Goal: Task Accomplishment & Management: Manage account settings

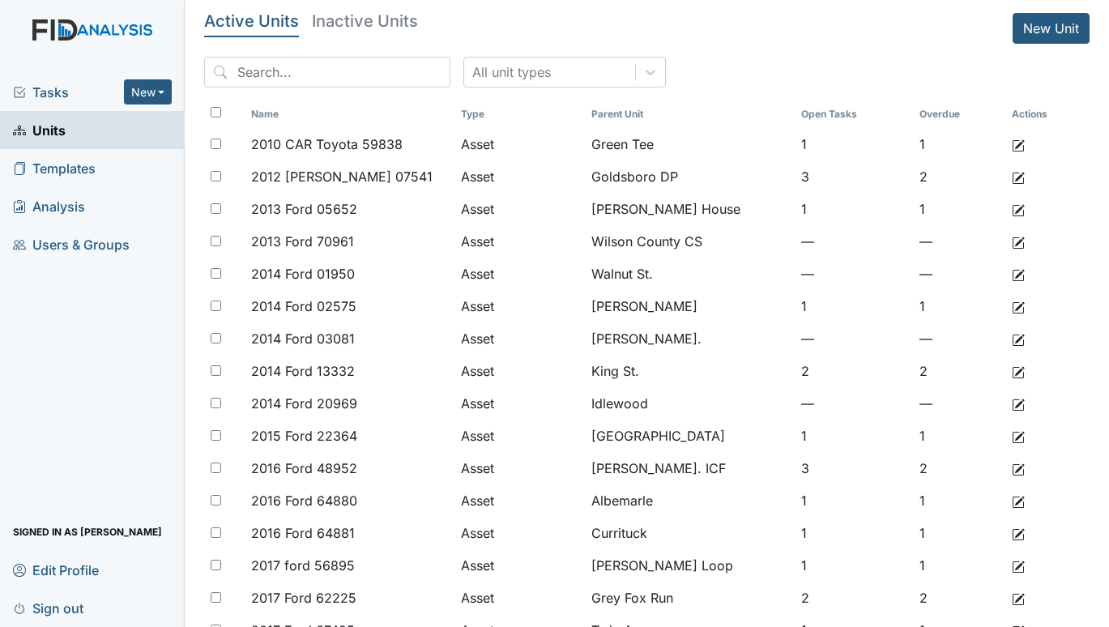
click at [51, 88] on span "Tasks" at bounding box center [68, 92] width 111 height 19
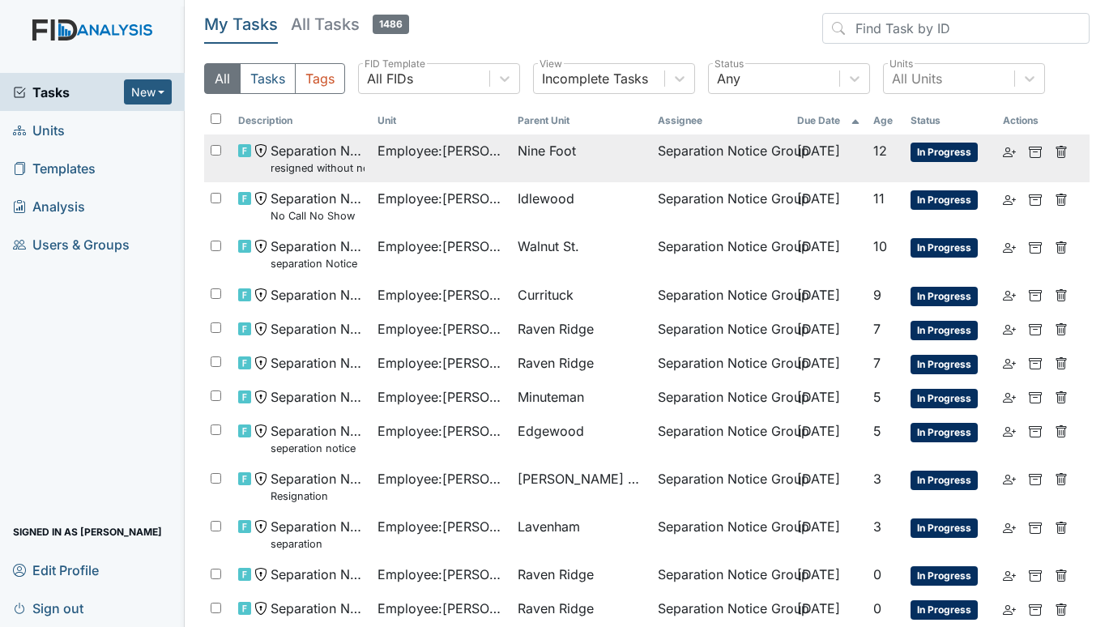
scroll to position [69, 0]
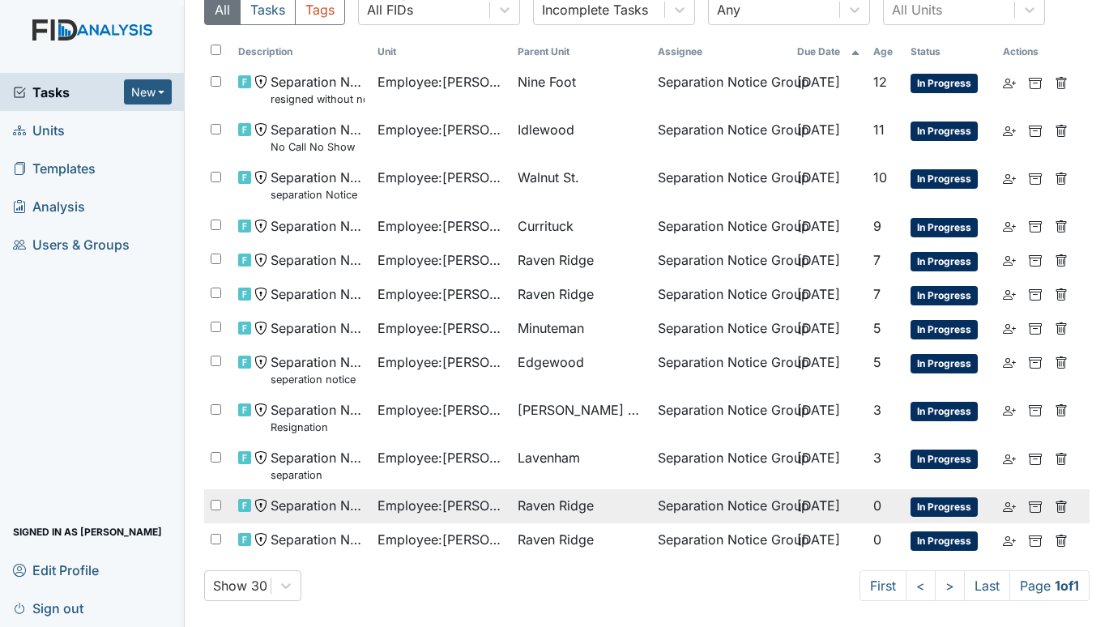
click at [441, 501] on span "Employee : Harvey, Brian" at bounding box center [440, 505] width 127 height 19
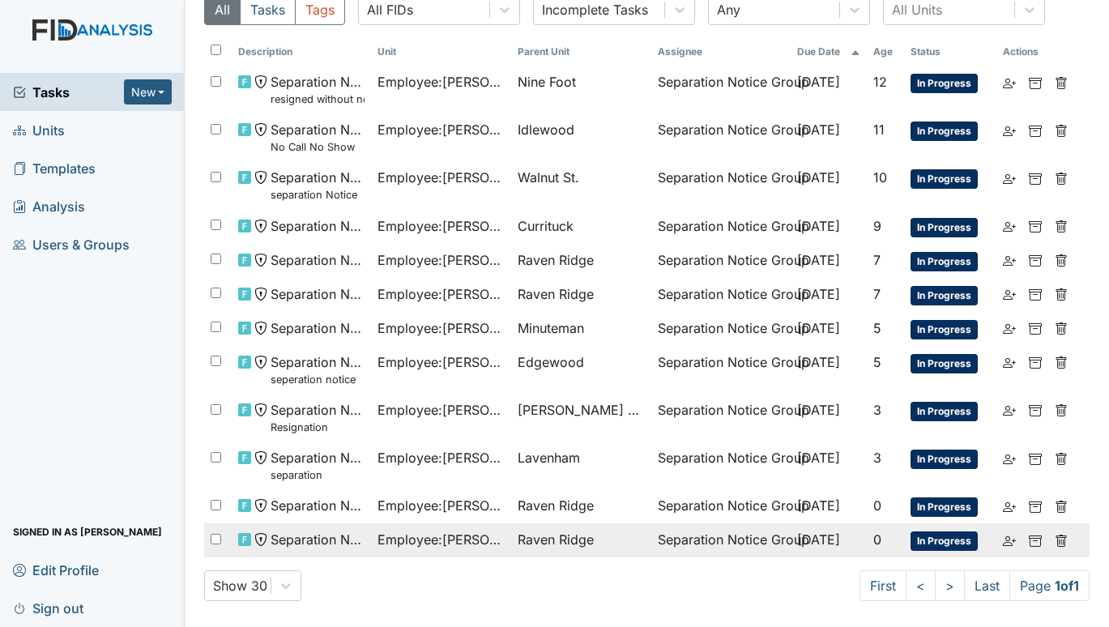
click at [432, 539] on span "Employee : Clark-Evans , Markita" at bounding box center [440, 539] width 127 height 19
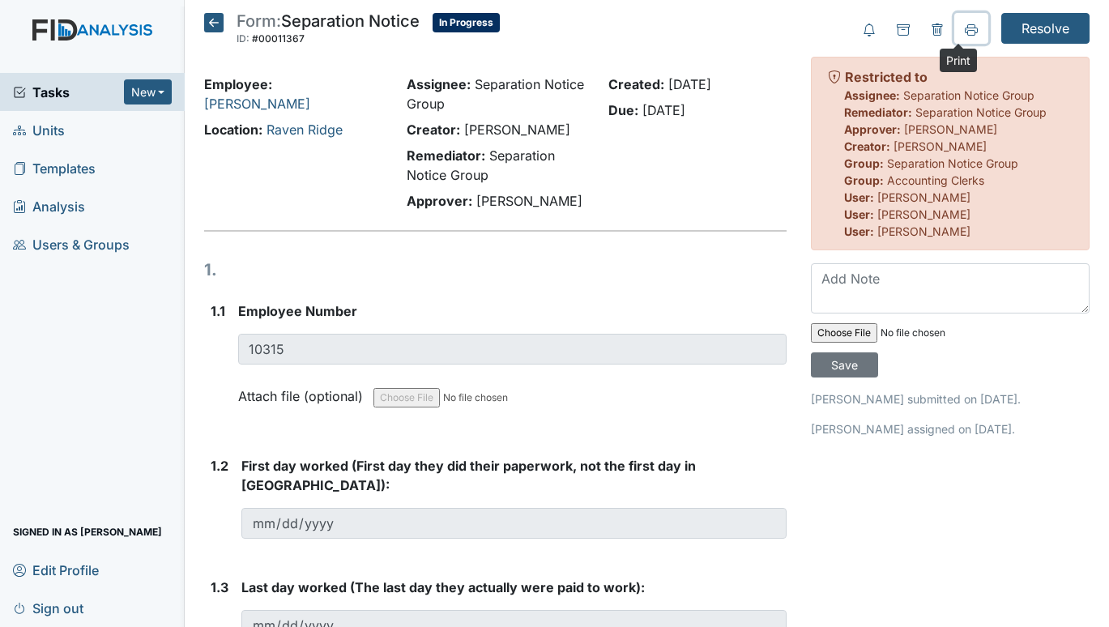
click at [967, 35] on icon at bounding box center [971, 33] width 8 height 6
click at [965, 26] on icon at bounding box center [971, 29] width 13 height 13
click at [215, 23] on icon at bounding box center [213, 22] width 19 height 19
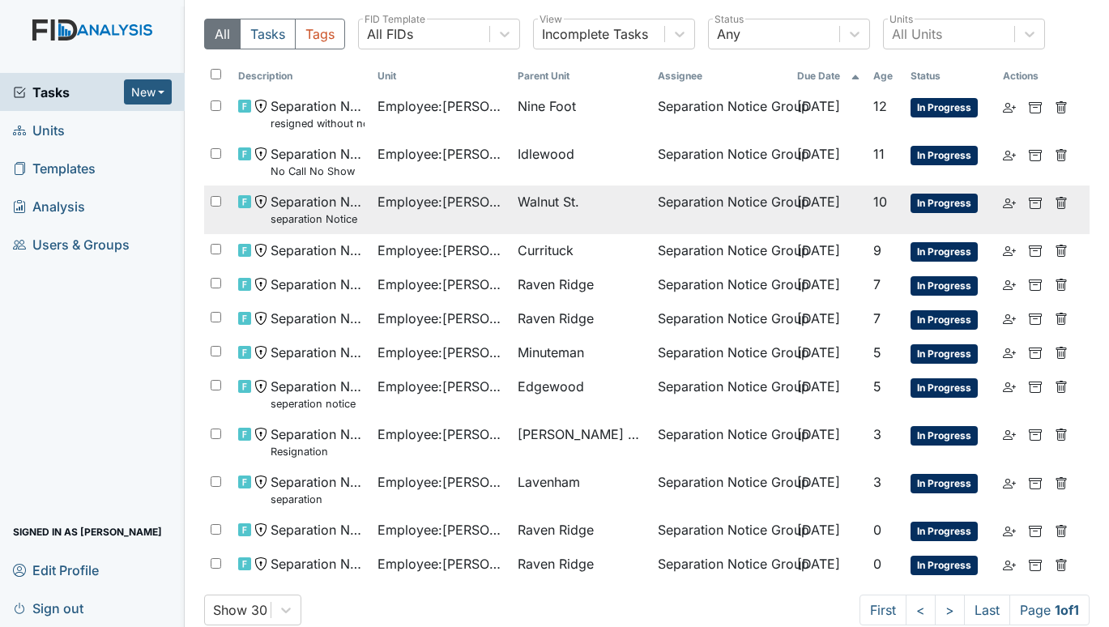
scroll to position [69, 0]
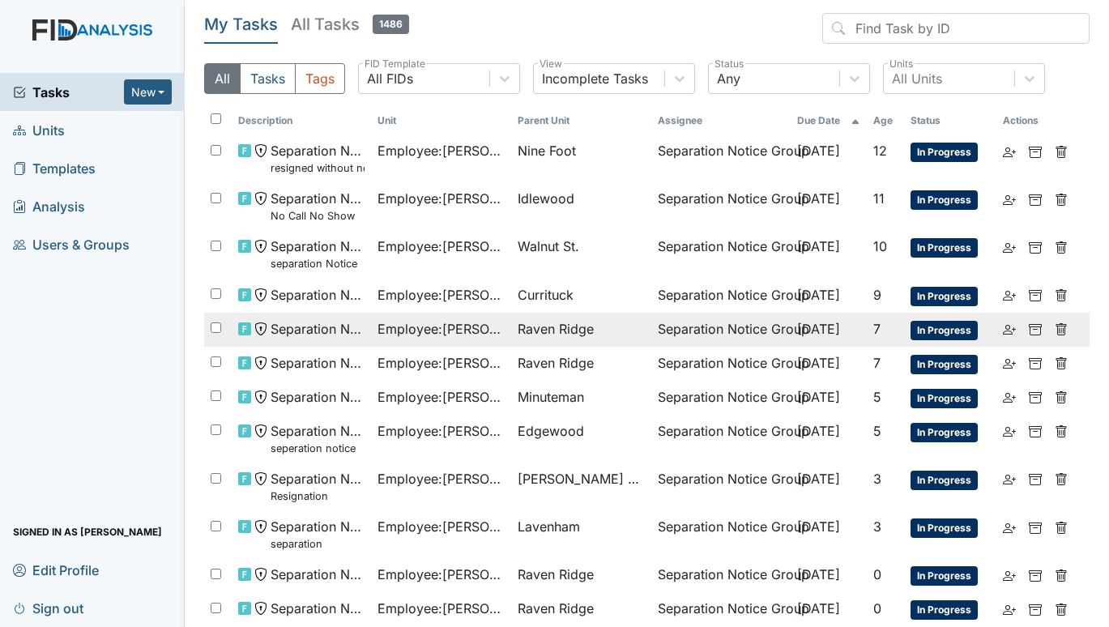
click at [458, 324] on span "Employee : Martinez, Kristal" at bounding box center [440, 328] width 127 height 19
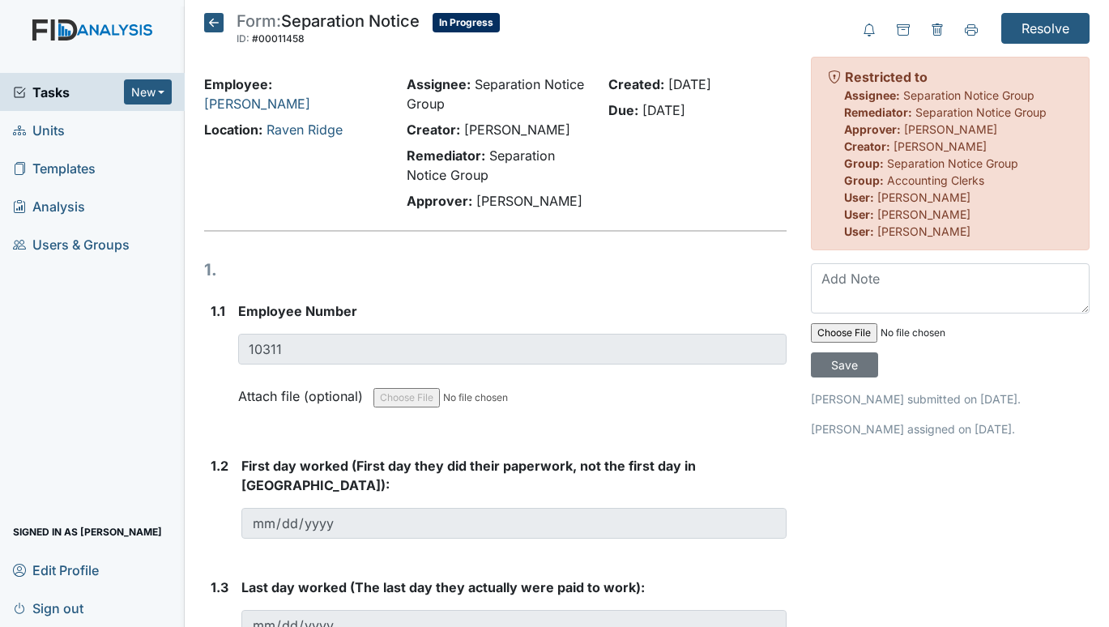
click at [213, 22] on icon at bounding box center [213, 22] width 19 height 19
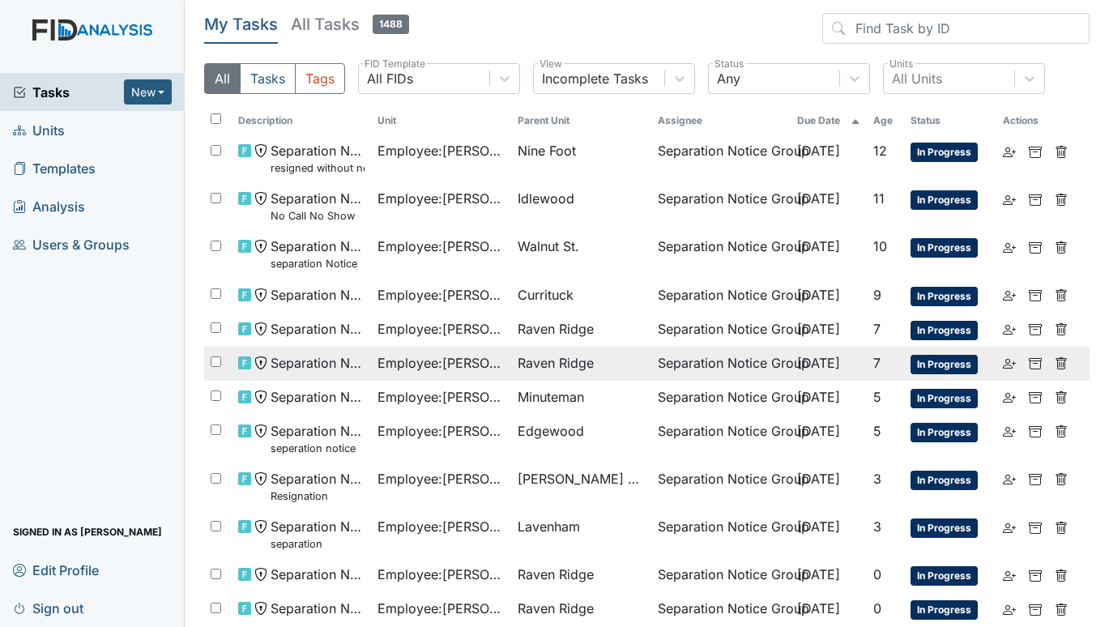
click at [511, 366] on td "Raven Ridge" at bounding box center [581, 364] width 140 height 34
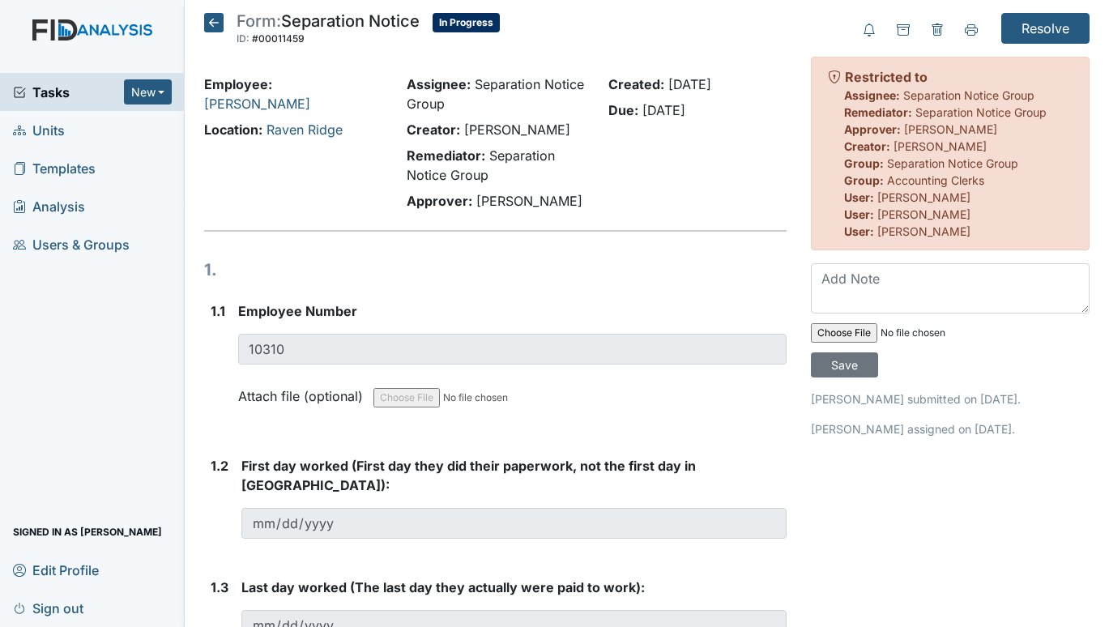
click at [220, 19] on icon at bounding box center [213, 22] width 19 height 19
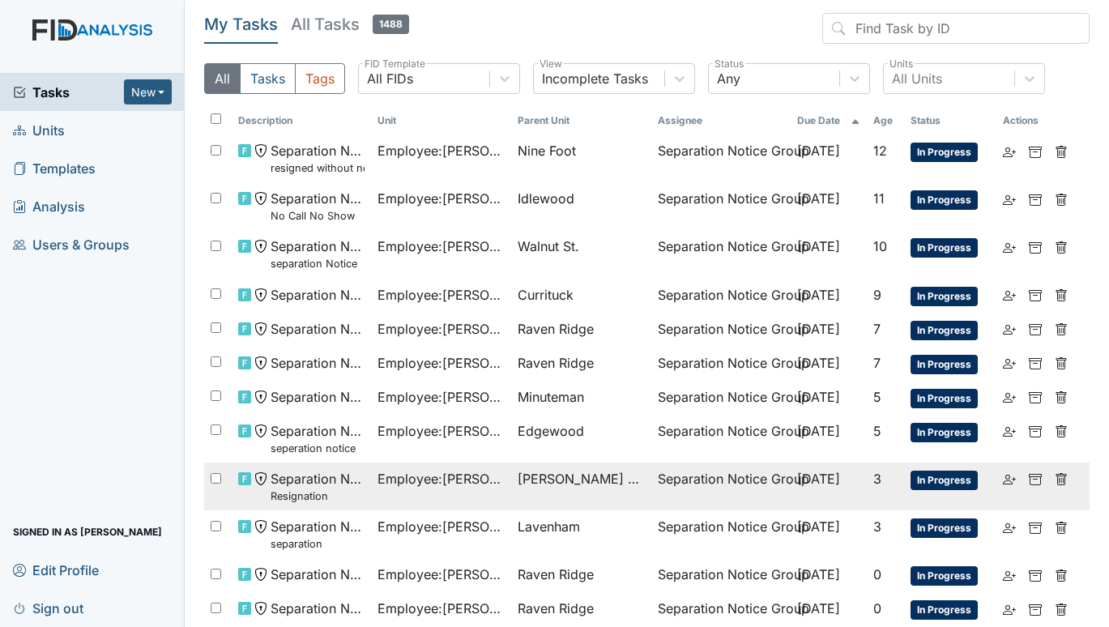
click at [538, 475] on span "[PERSON_NAME] Loop" at bounding box center [581, 478] width 127 height 19
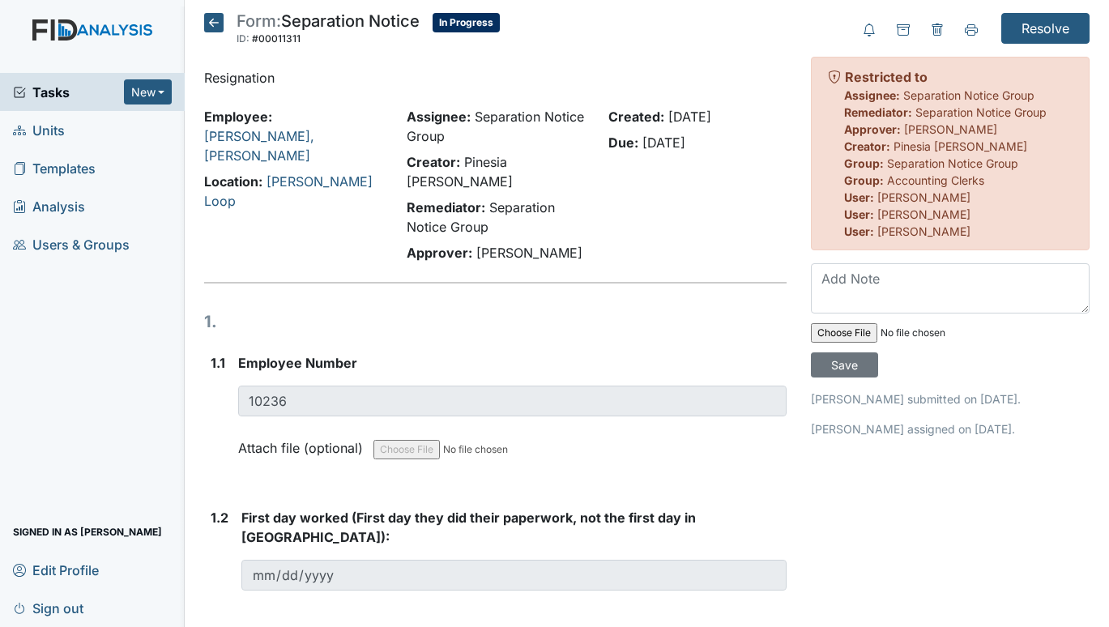
click at [217, 22] on icon at bounding box center [213, 22] width 19 height 19
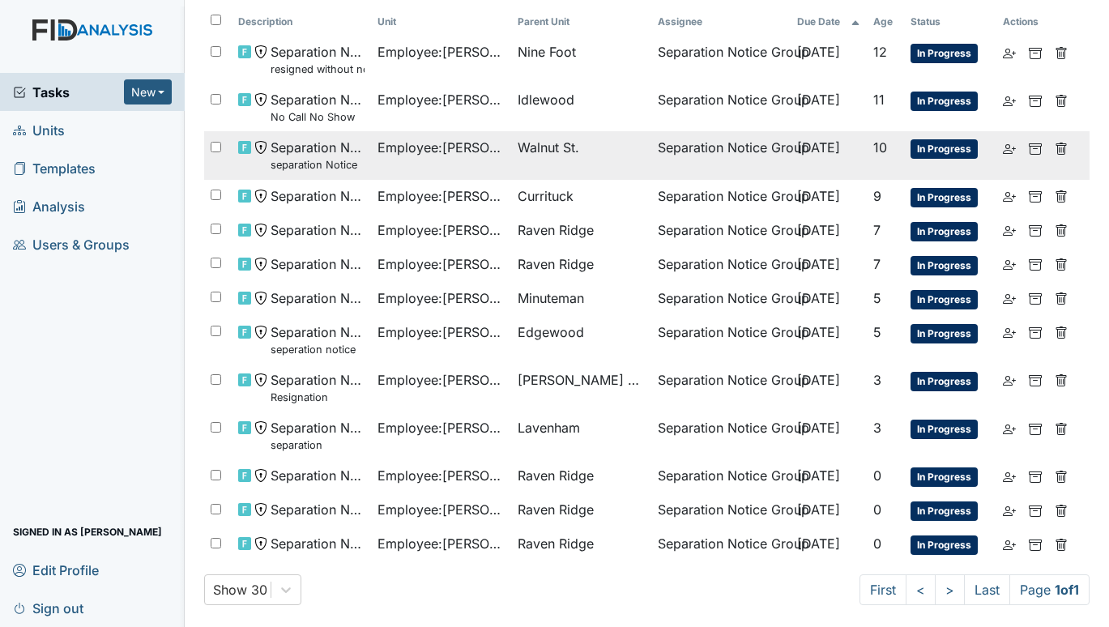
scroll to position [103, 0]
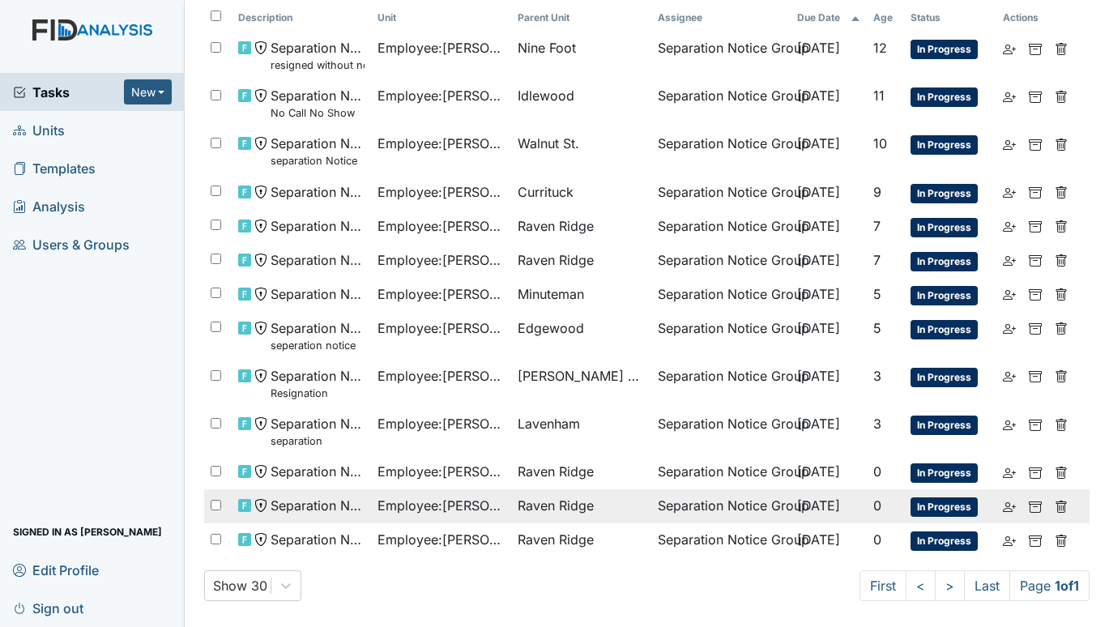
click at [455, 499] on span "Employee : [PERSON_NAME]" at bounding box center [440, 505] width 127 height 19
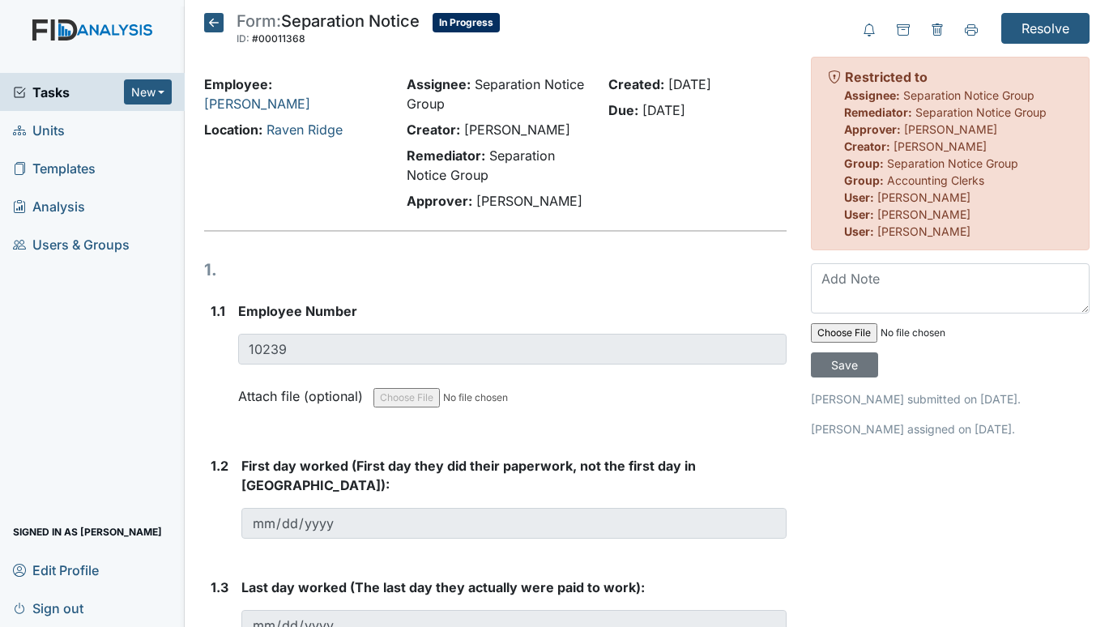
click at [207, 21] on icon at bounding box center [213, 22] width 19 height 19
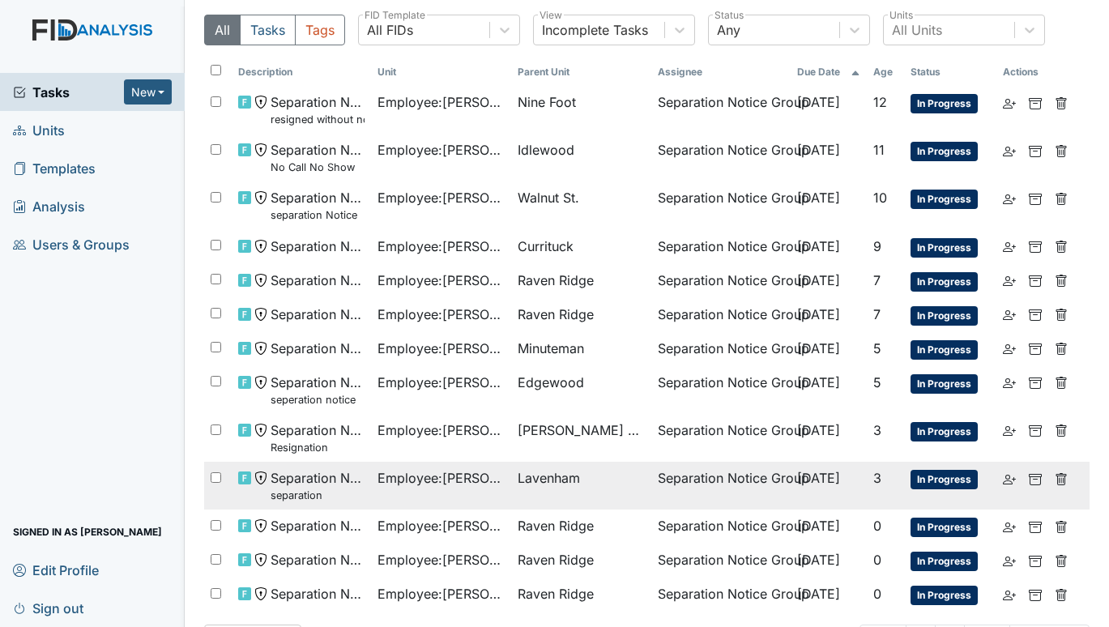
scroll to position [103, 0]
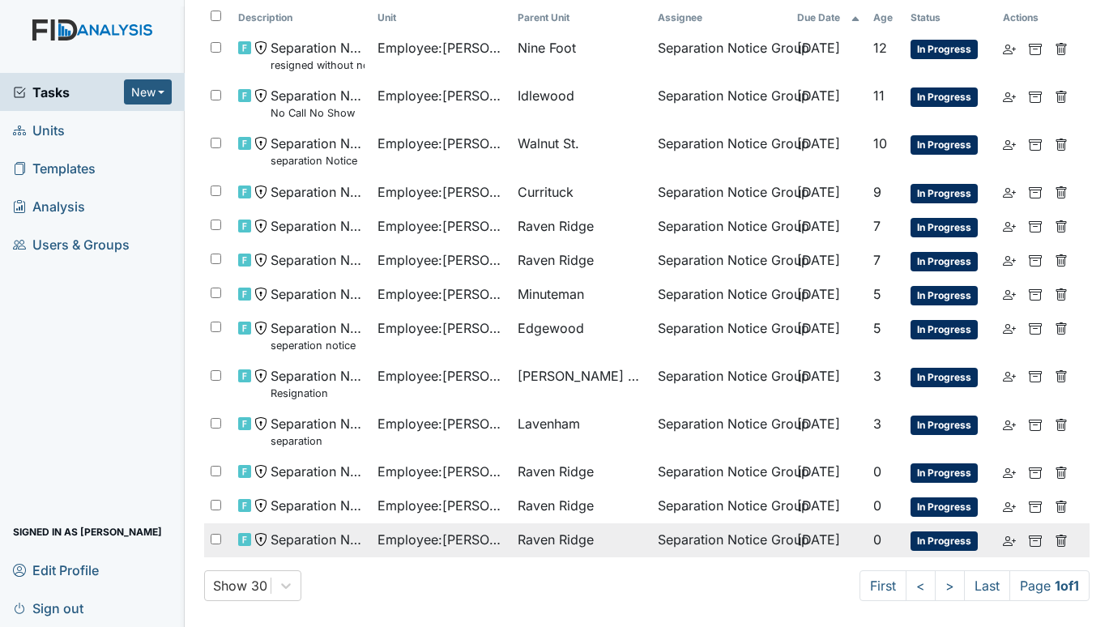
click at [448, 537] on span "Employee : Darden, Tomasina" at bounding box center [440, 539] width 127 height 19
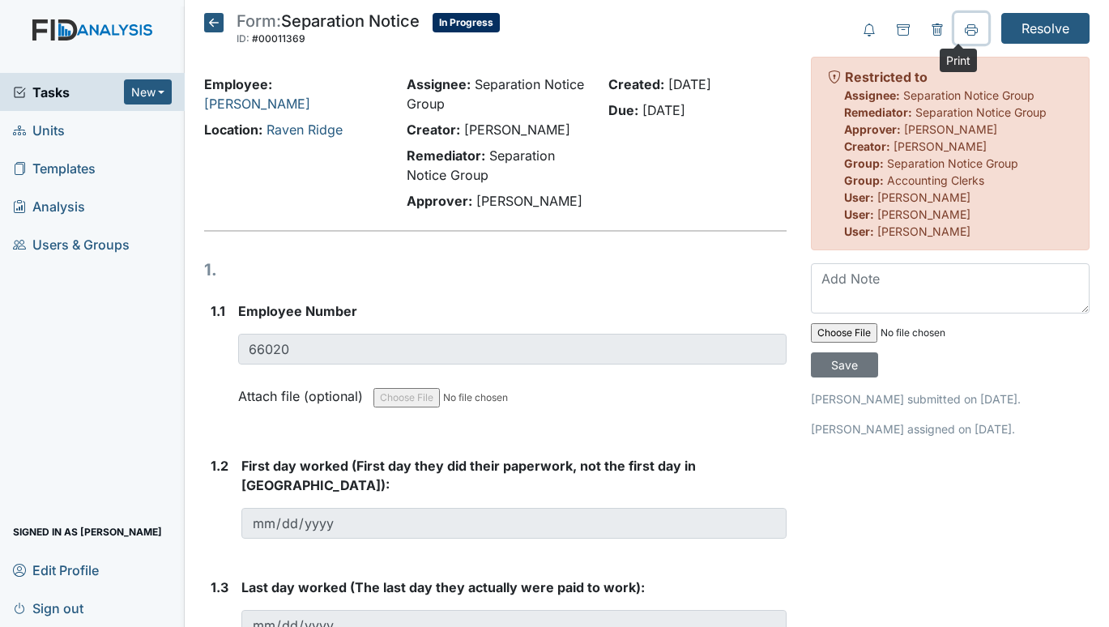
click at [969, 28] on button at bounding box center [971, 28] width 34 height 31
click at [40, 374] on div "Tasks New Form Inspection Document Bundle Units Templates Analysis Users & Grou…" at bounding box center [92, 350] width 185 height 554
click at [216, 23] on icon at bounding box center [213, 22] width 19 height 19
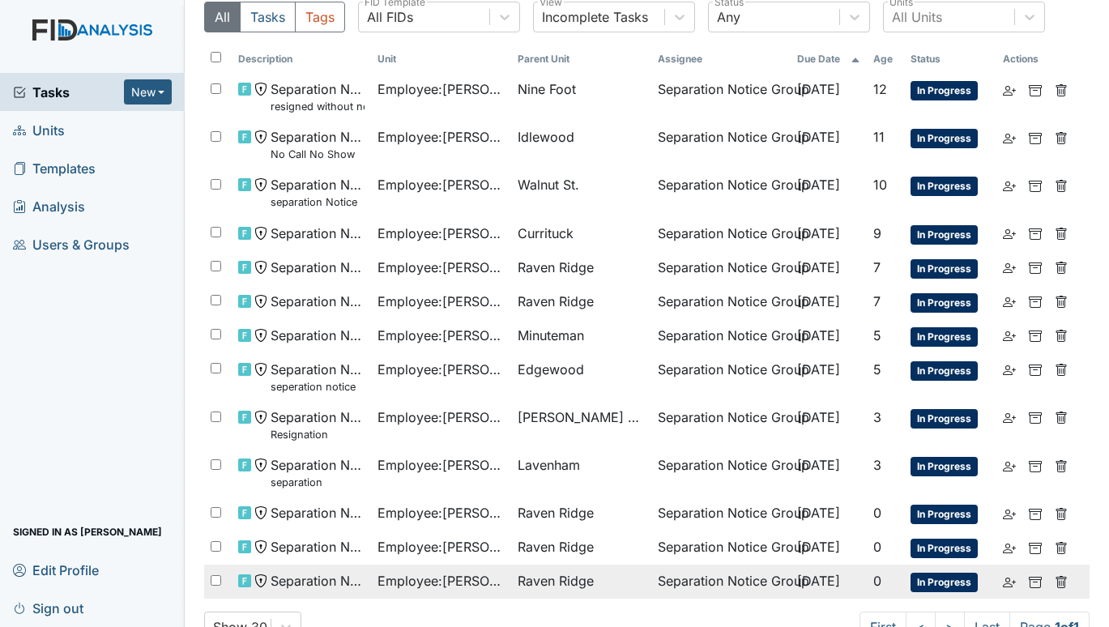
scroll to position [81, 0]
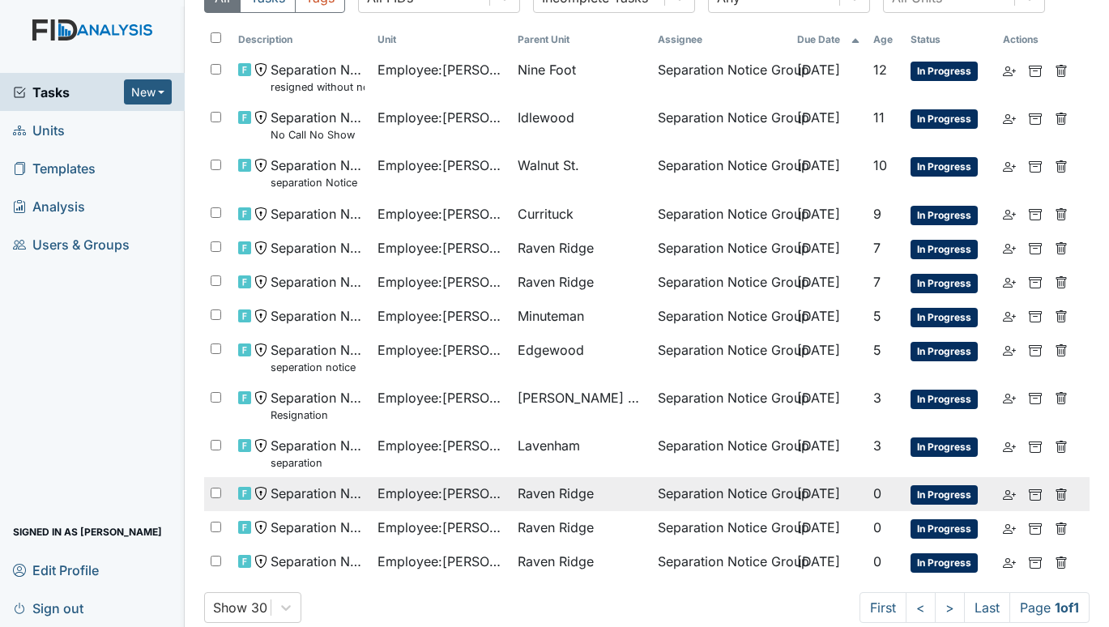
click at [451, 492] on span "Employee : [PERSON_NAME]" at bounding box center [440, 493] width 127 height 19
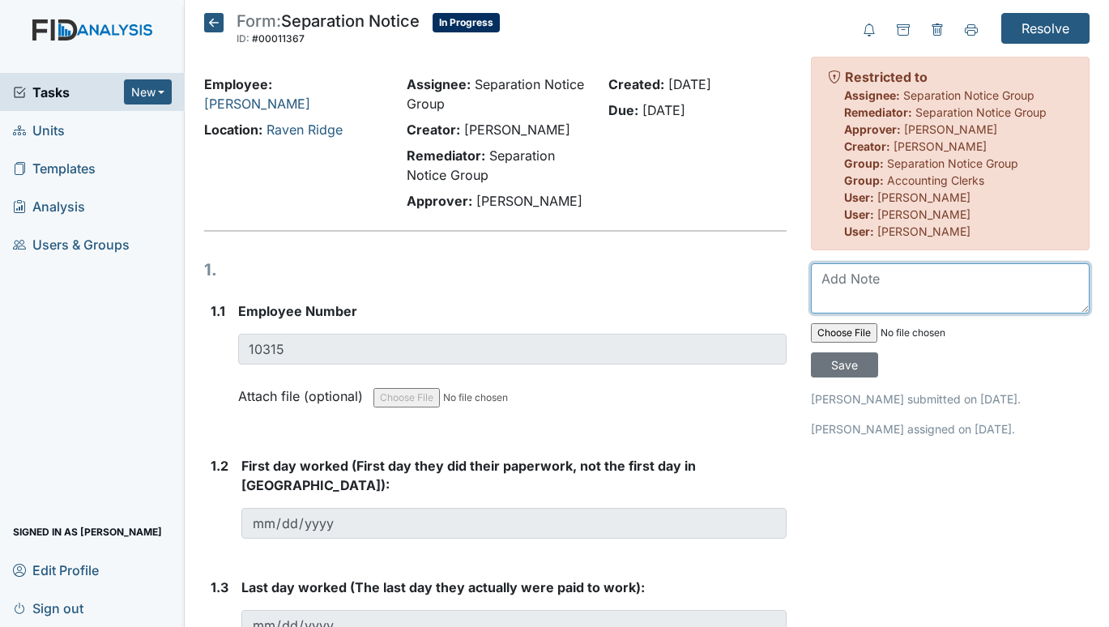
click at [849, 271] on textarea at bounding box center [950, 288] width 279 height 50
paste textarea "Hey Mrs.Shonda, I tried to call but got no answer. I will not be in today, I'm …"
click at [816, 268] on textarea "Hey Mrs.Shonda, I tried to call but got no answer. I will not be in today, I'm …" at bounding box center [950, 288] width 279 height 50
click at [817, 272] on textarea "Hey Mrs.Shonda, I tried to call but got no answer. I will not be in today, I'm …" at bounding box center [950, 288] width 279 height 50
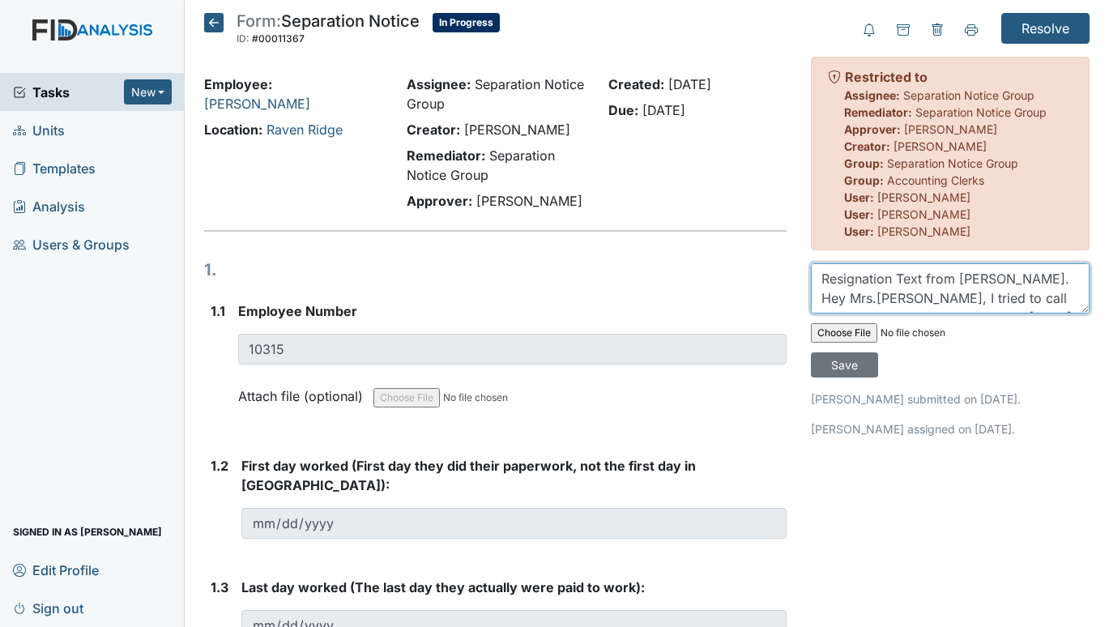
click at [872, 296] on textarea "Resignation Text from Mr. Harvey. Hey Mrs.Shonda, I tried to call but got no an…" at bounding box center [950, 288] width 279 height 50
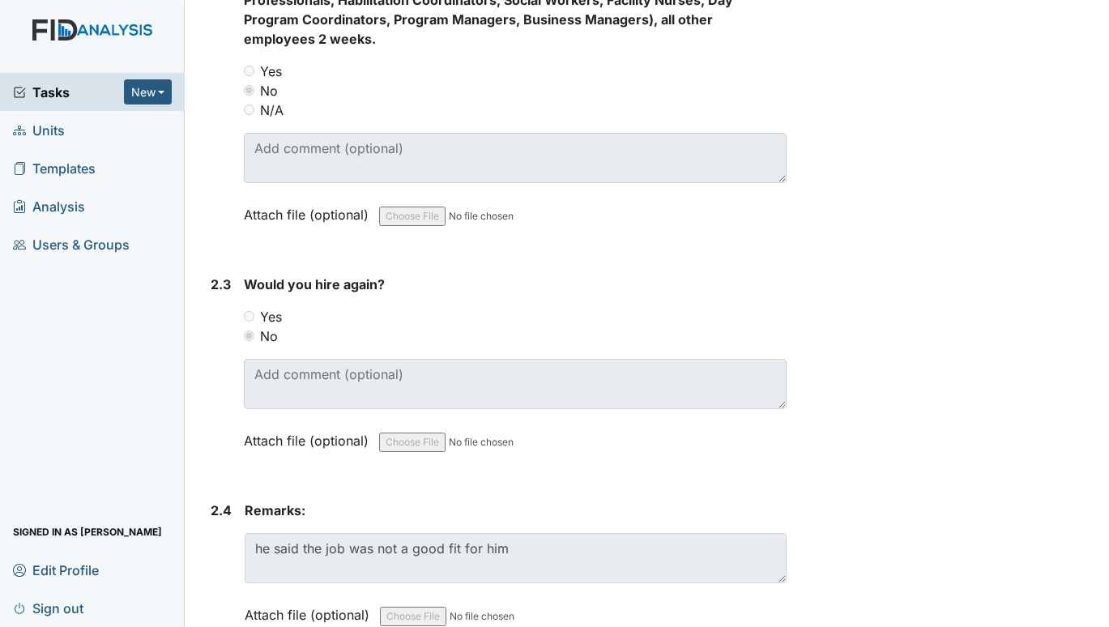
scroll to position [1213, 0]
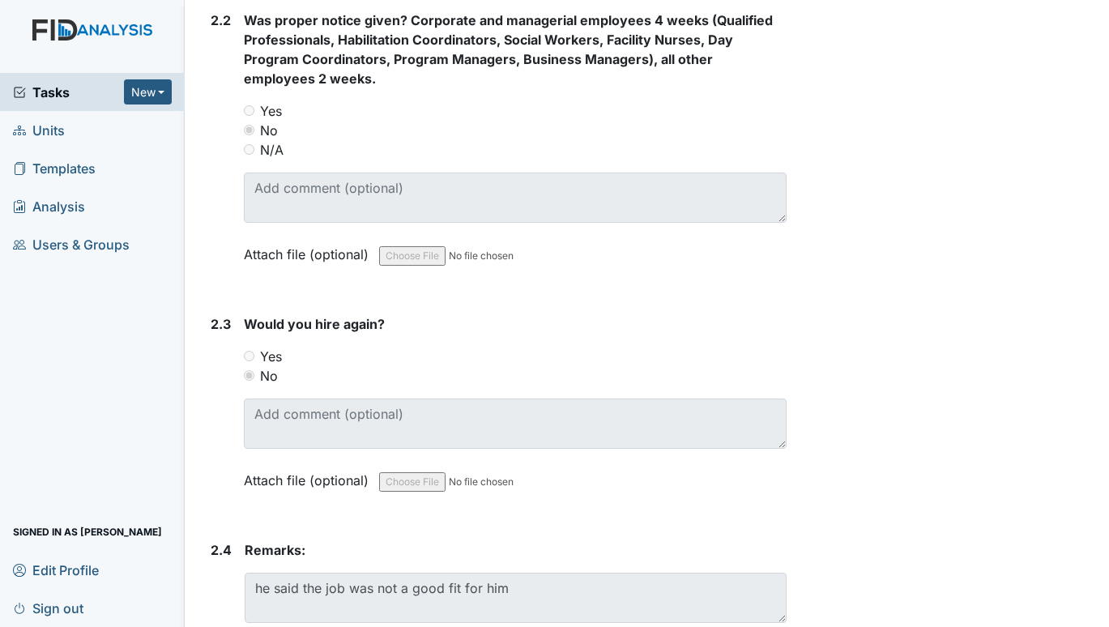
type textarea "Resignation Text from Mr. Harvey. Hey Mrs. Shonda, I tried to call but got no a…"
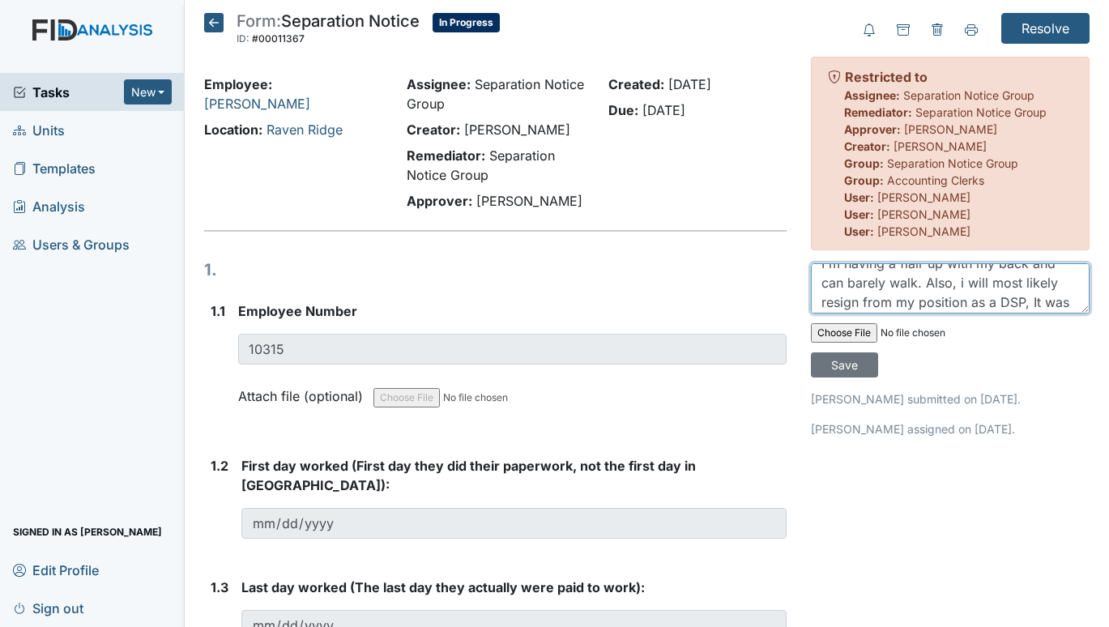
scroll to position [0, 0]
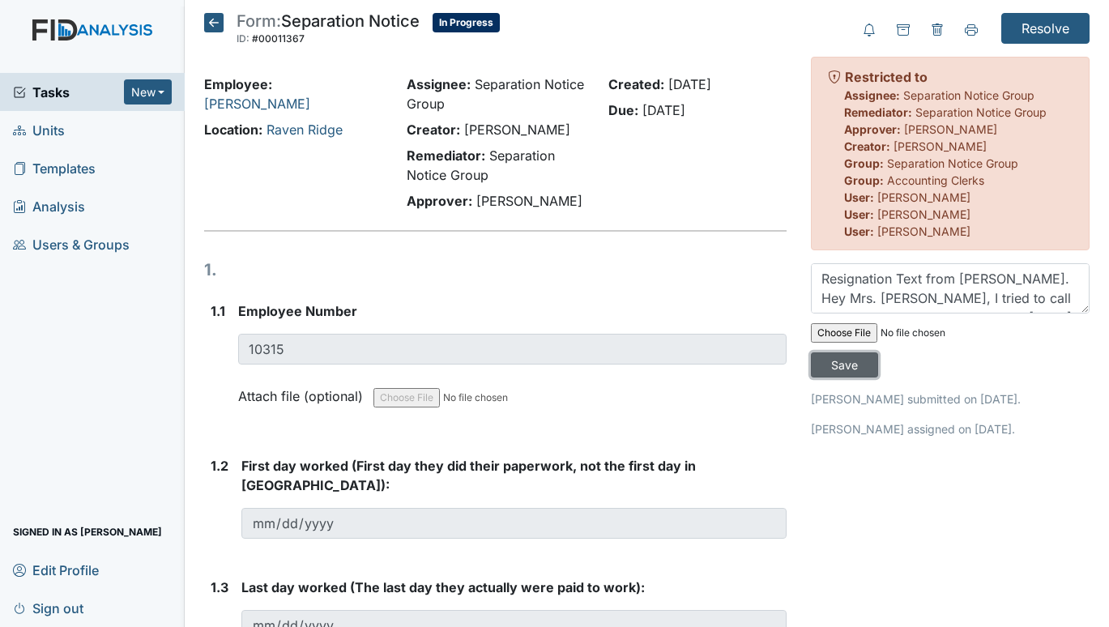
click at [846, 361] on input "Save" at bounding box center [844, 364] width 67 height 25
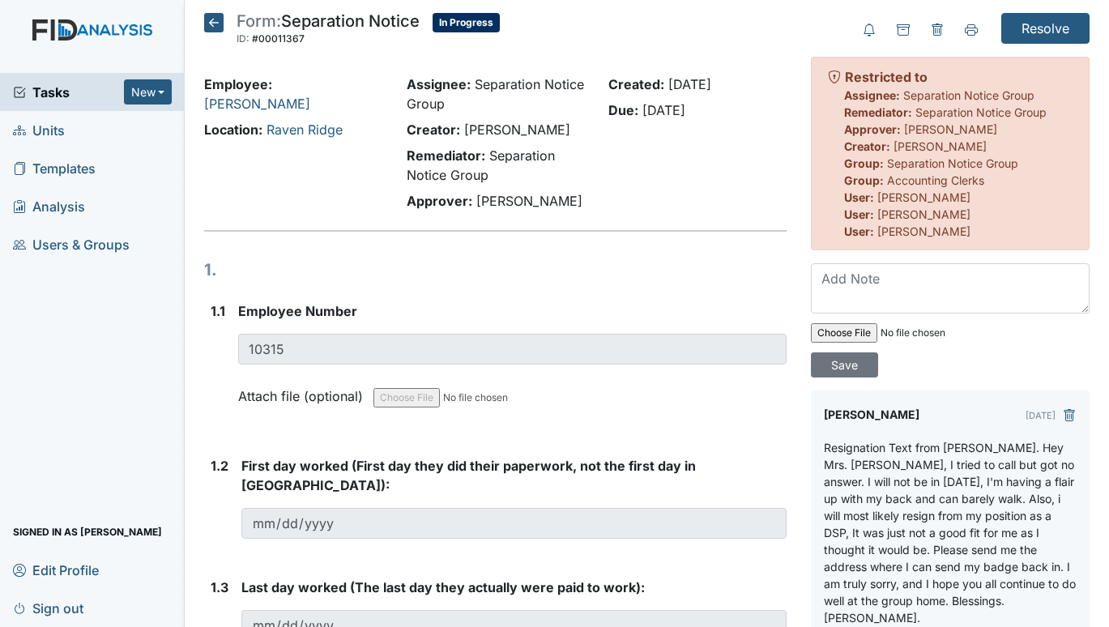
click at [50, 90] on span "Tasks" at bounding box center [68, 92] width 111 height 19
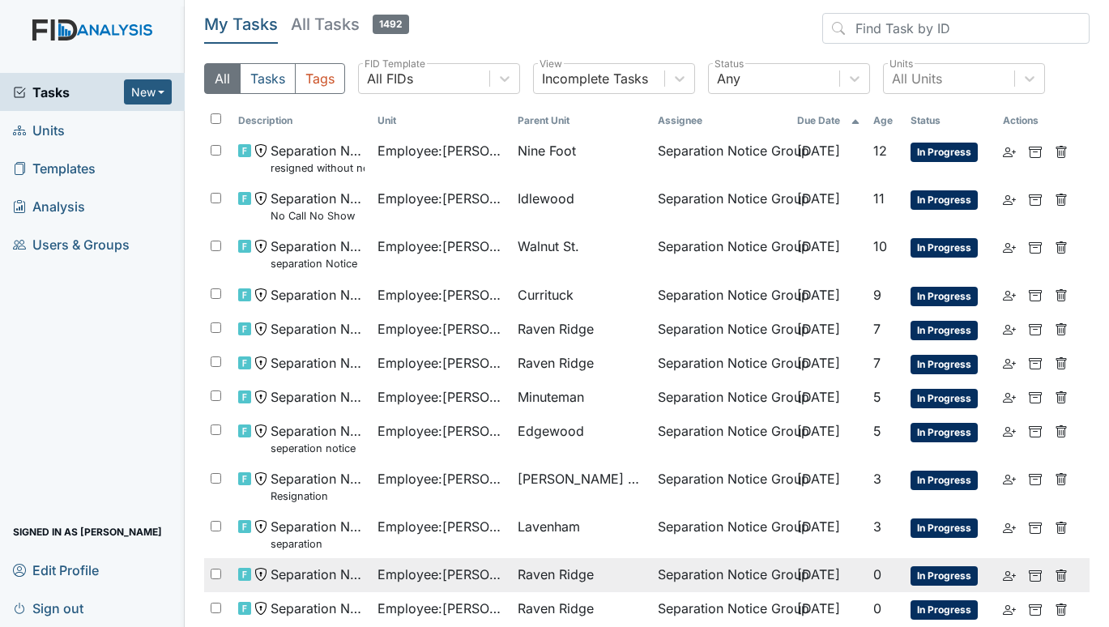
scroll to position [81, 0]
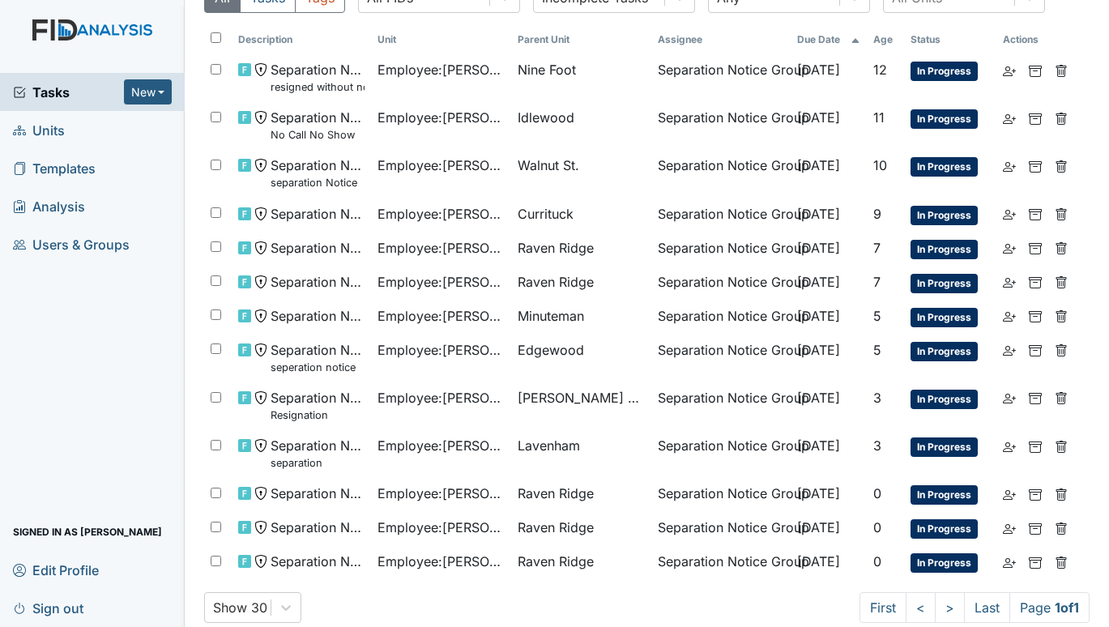
click at [33, 125] on span "Units" at bounding box center [39, 129] width 52 height 25
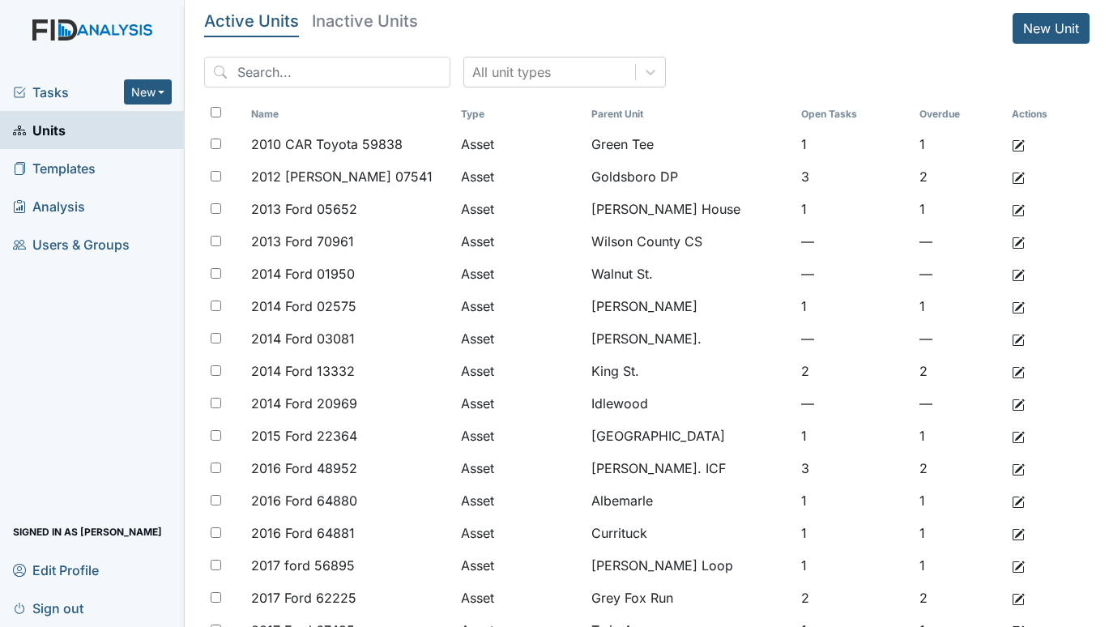
click at [78, 85] on span "Tasks" at bounding box center [68, 92] width 111 height 19
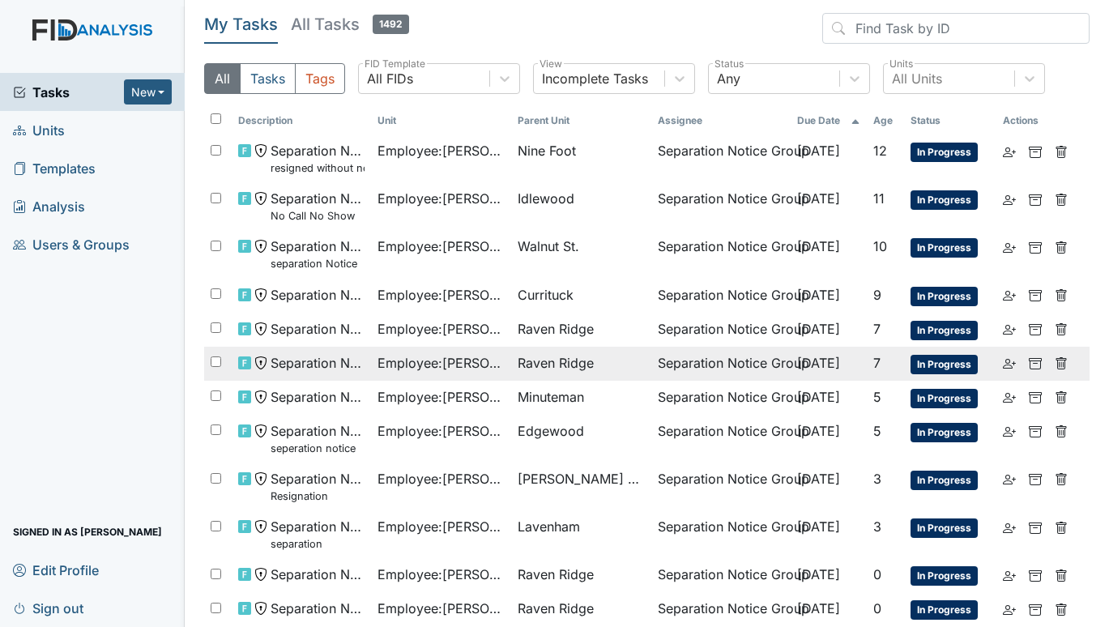
scroll to position [81, 0]
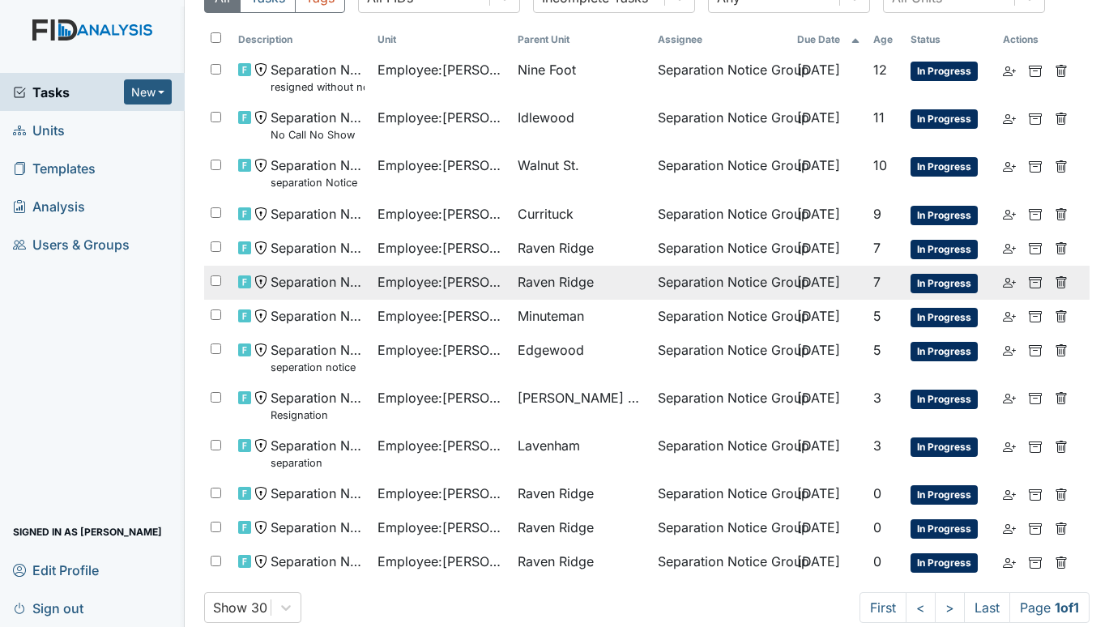
click at [503, 273] on td "Employee : [PERSON_NAME]" at bounding box center [441, 283] width 140 height 34
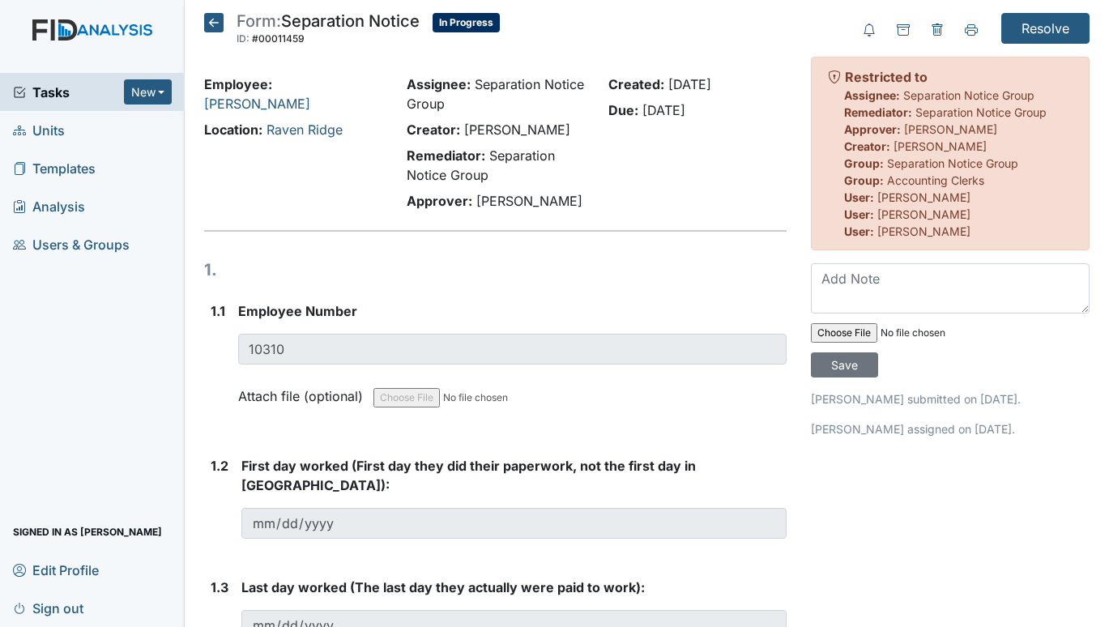
click at [209, 23] on icon at bounding box center [213, 22] width 19 height 19
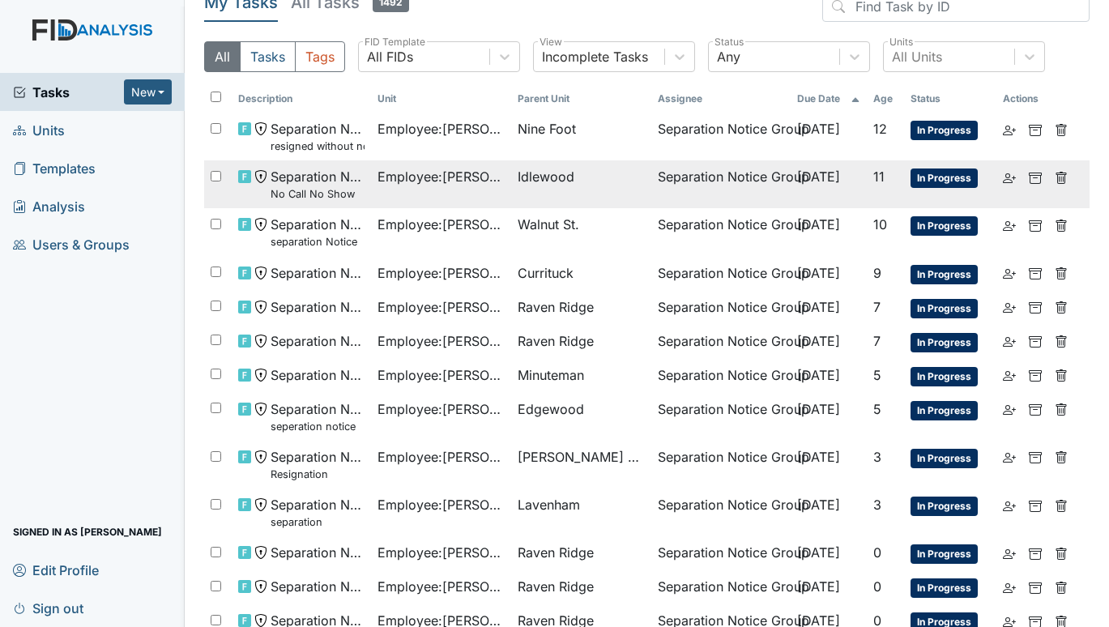
scroll to position [103, 0]
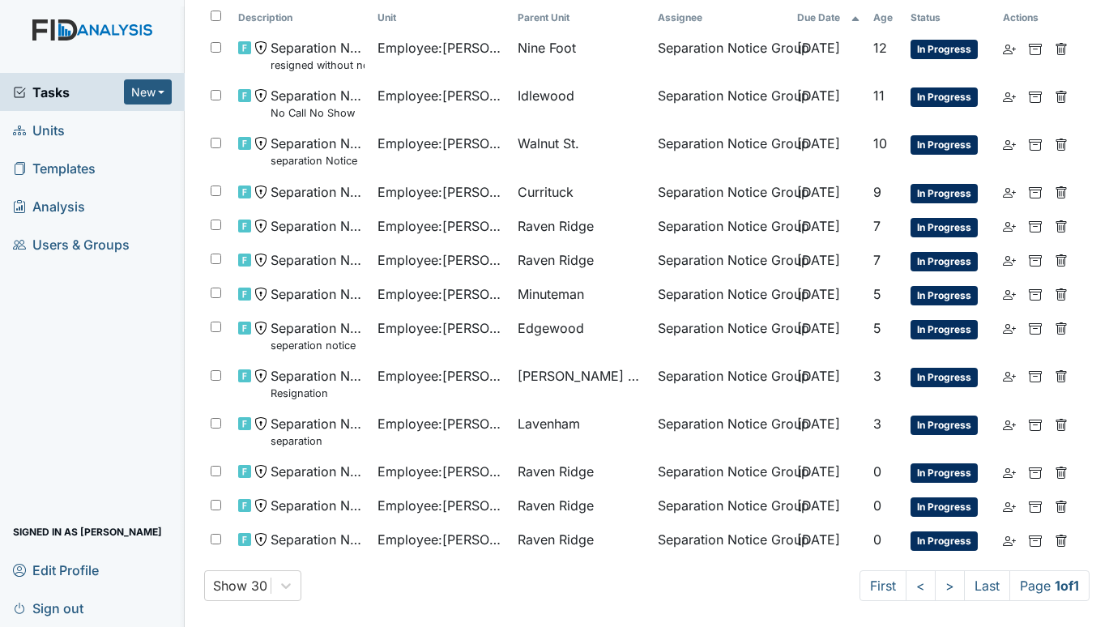
click at [28, 134] on span "Units" at bounding box center [39, 129] width 52 height 25
